Goal: Obtain resource: Obtain resource

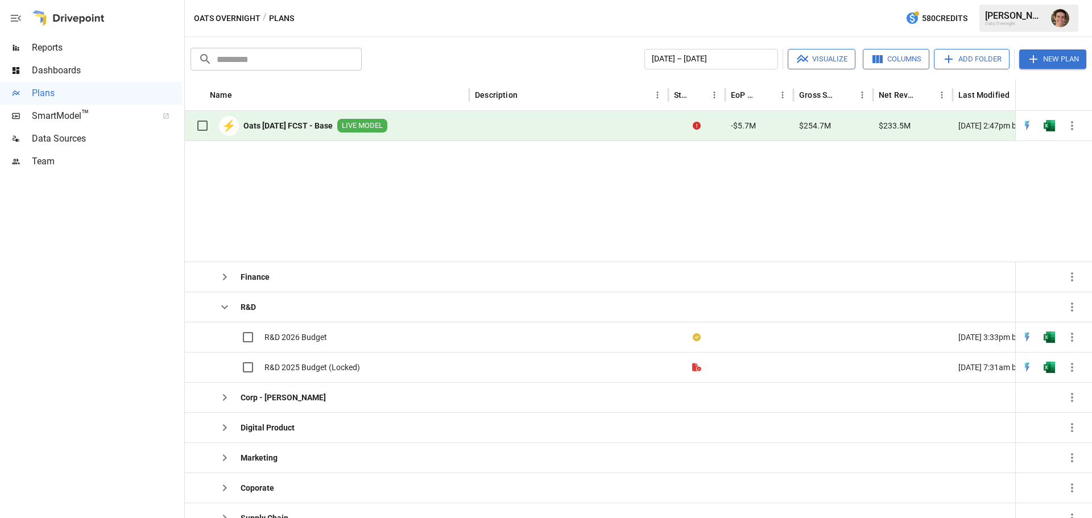
scroll to position [191, 0]
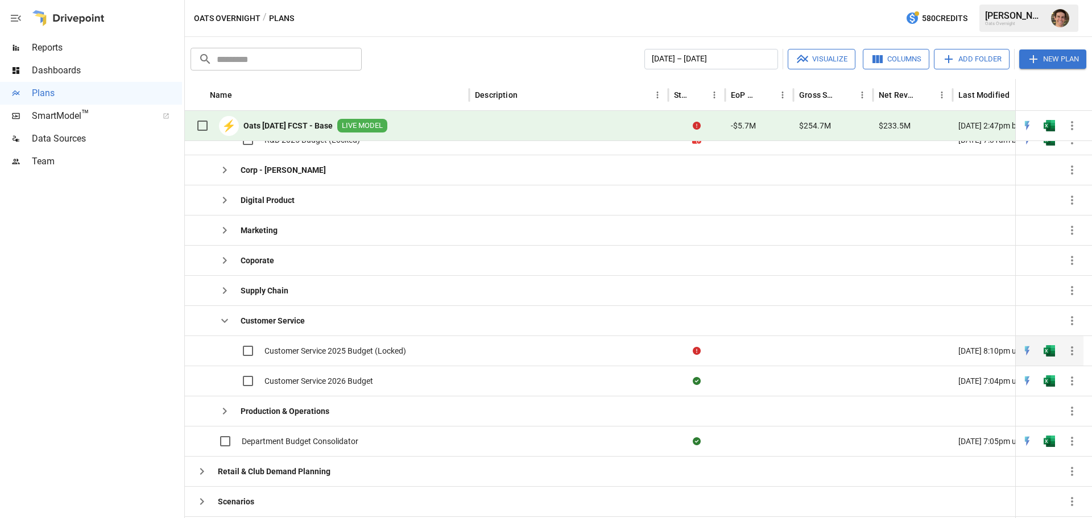
click at [1070, 347] on icon "button" at bounding box center [1072, 351] width 14 height 14
click at [319, 352] on span "Customer Service 2025 Budget (Locked)" at bounding box center [335, 350] width 142 height 11
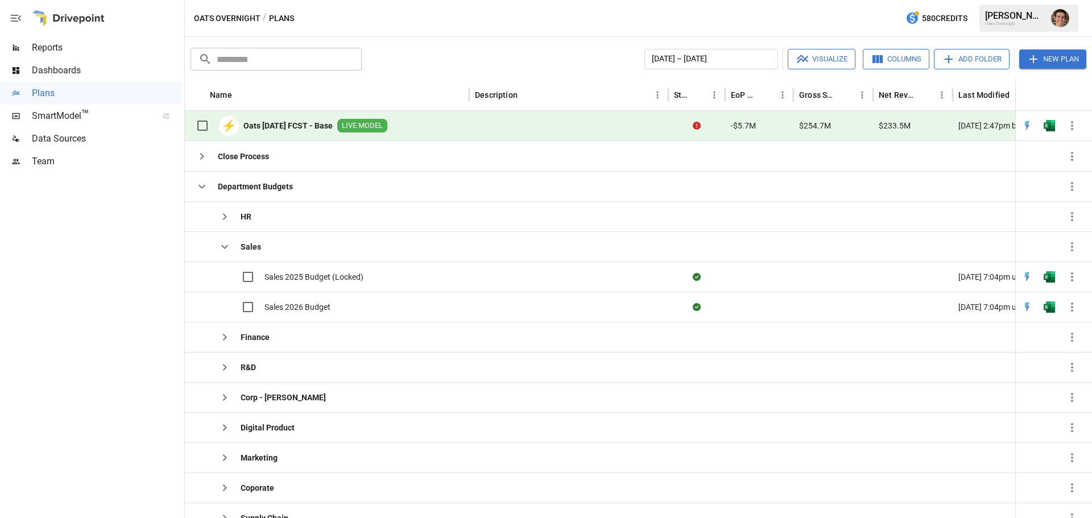
click at [310, 123] on b "Oats [DATE] FCST - Base" at bounding box center [287, 125] width 89 height 11
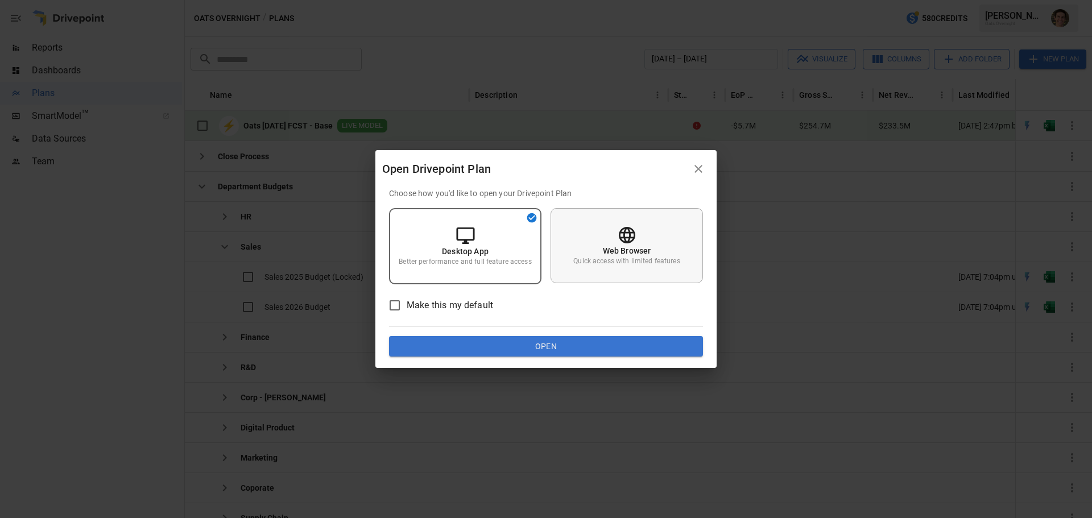
click at [597, 264] on p "Quick access with limited features" at bounding box center [626, 261] width 106 height 10
click at [475, 253] on p "Desktop App" at bounding box center [465, 250] width 47 height 11
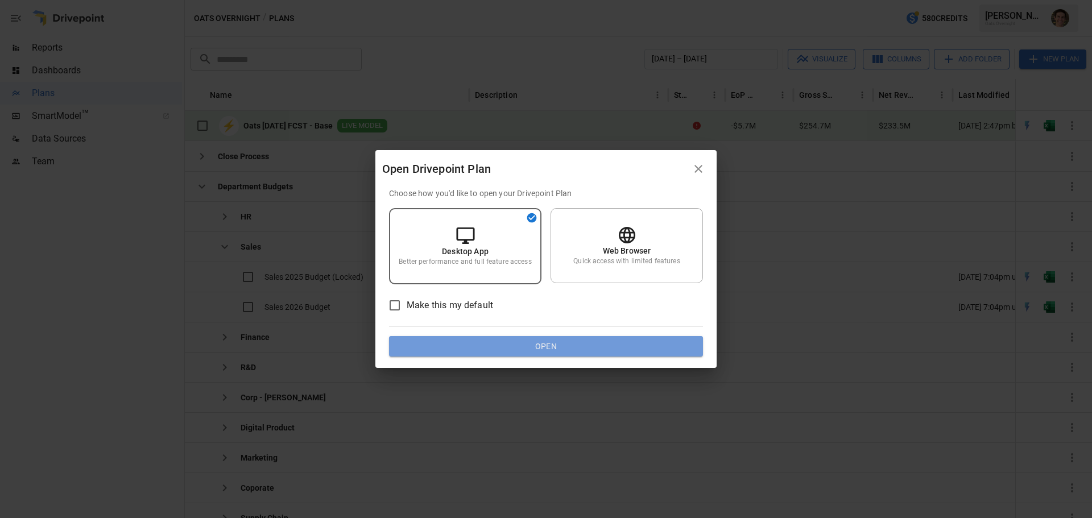
click at [537, 345] on button "Open" at bounding box center [546, 346] width 314 height 20
